Goal: Task Accomplishment & Management: Use online tool/utility

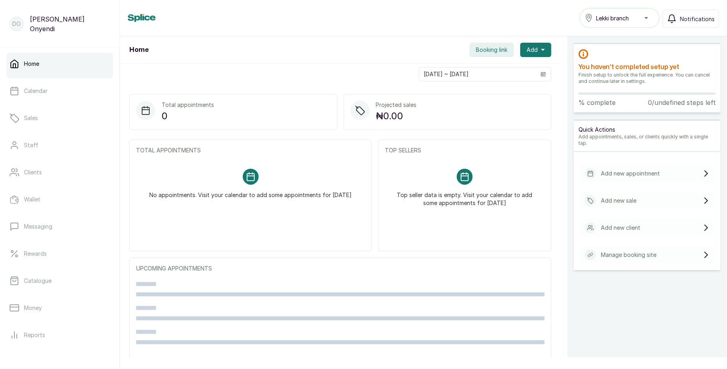
click at [593, 15] on icon "button" at bounding box center [589, 18] width 8 height 8
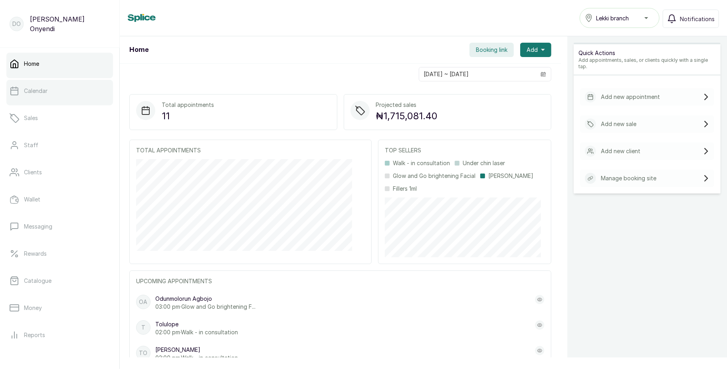
click at [66, 96] on link "Calendar" at bounding box center [59, 91] width 107 height 22
